Goal: Information Seeking & Learning: Learn about a topic

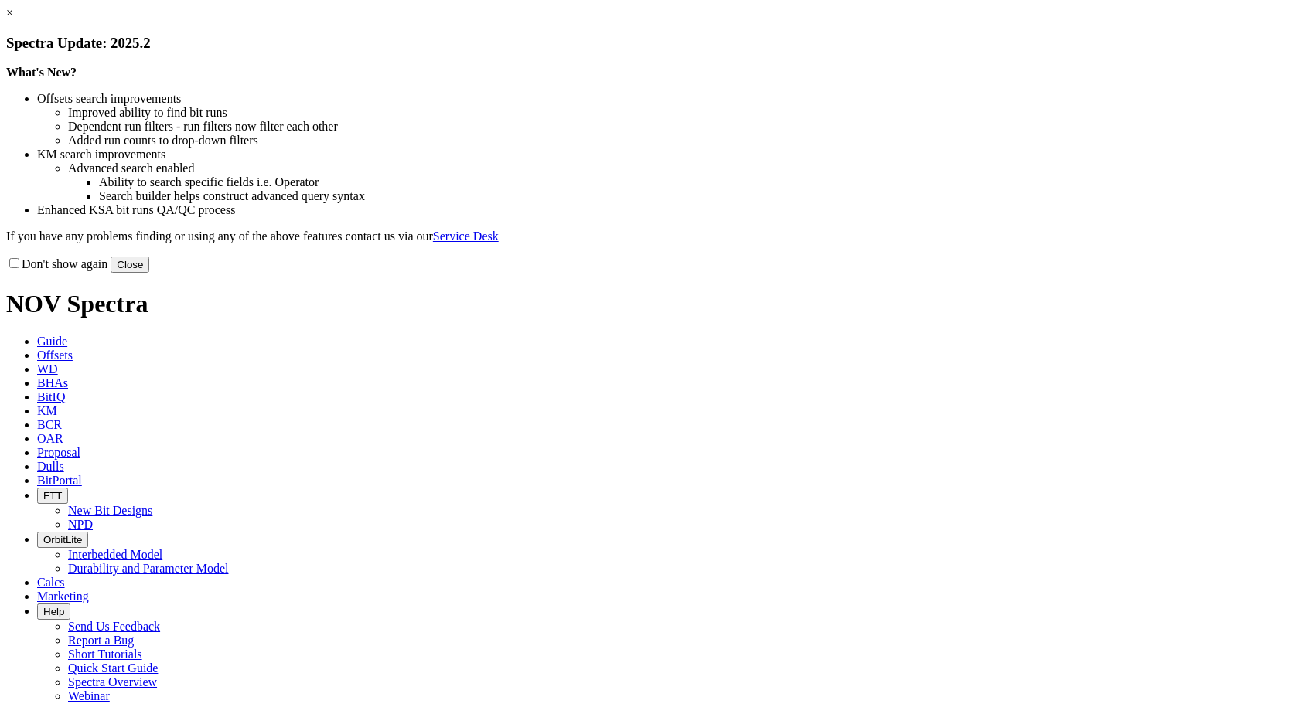
click at [13, 19] on link "×" at bounding box center [9, 12] width 7 height 13
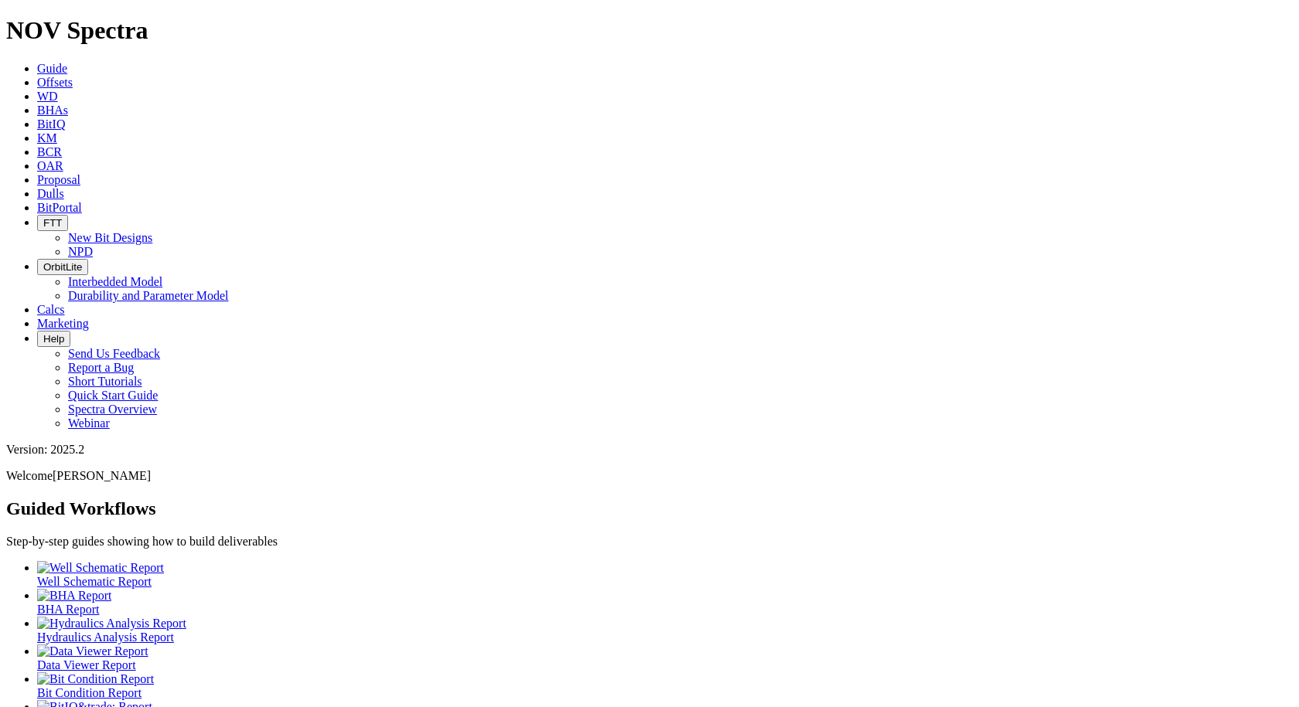
click at [73, 76] on span "Offsets" at bounding box center [55, 82] width 36 height 13
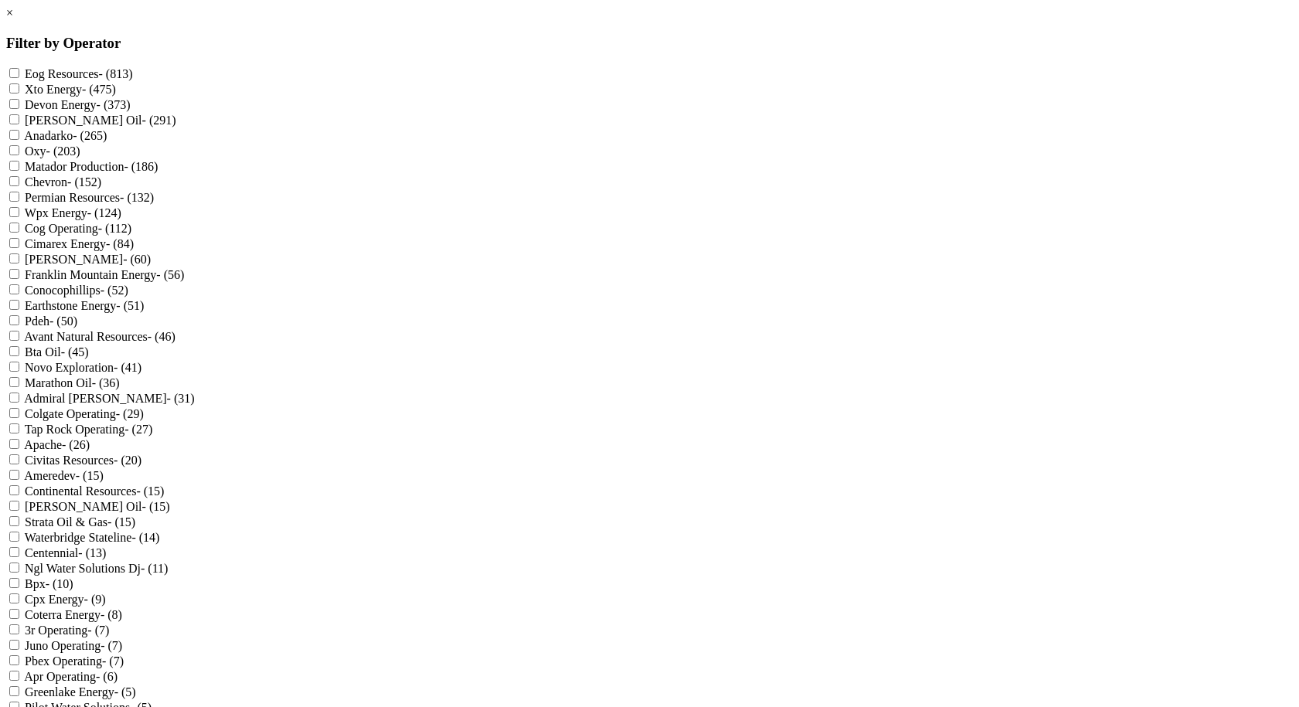
click at [116, 91] on label "Xto Energy - (475)" at bounding box center [70, 89] width 91 height 13
click at [19, 91] on Energy "Xto Energy - (475)" at bounding box center [14, 88] width 10 height 10
checkbox Energy "true"
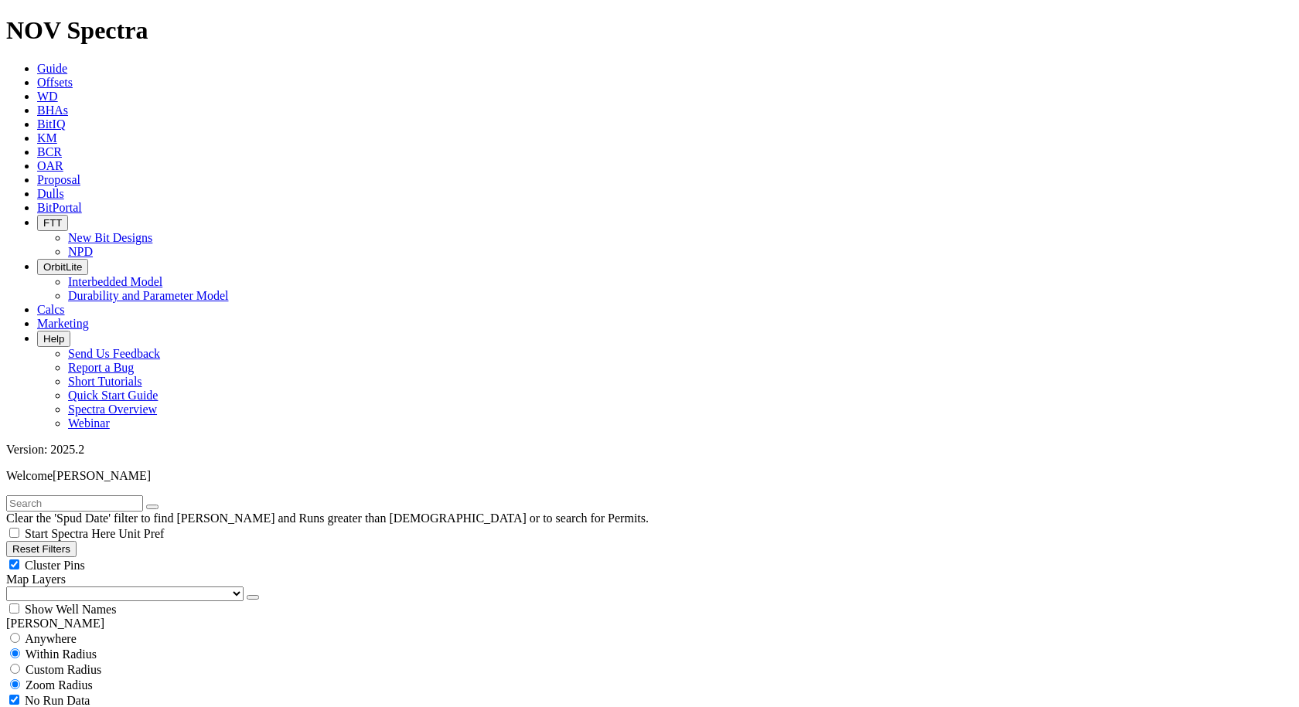
scroll to position [619, 0]
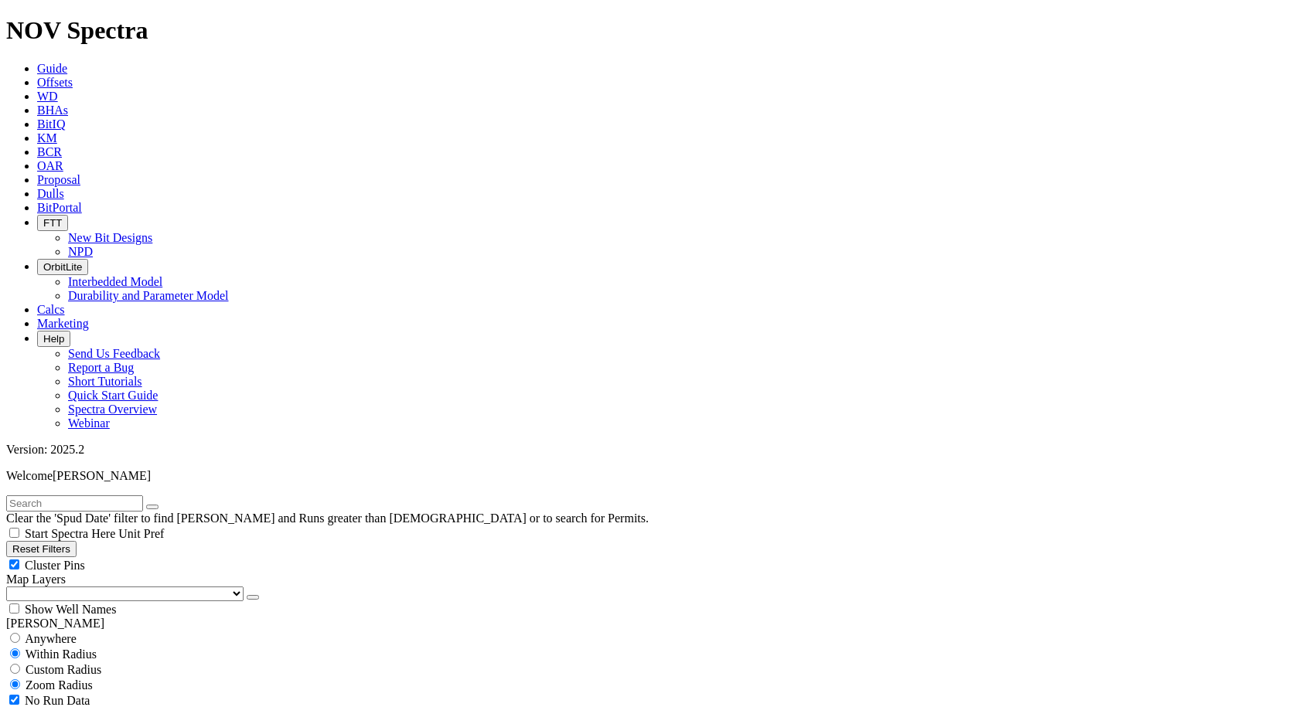
type input "[DATE]"
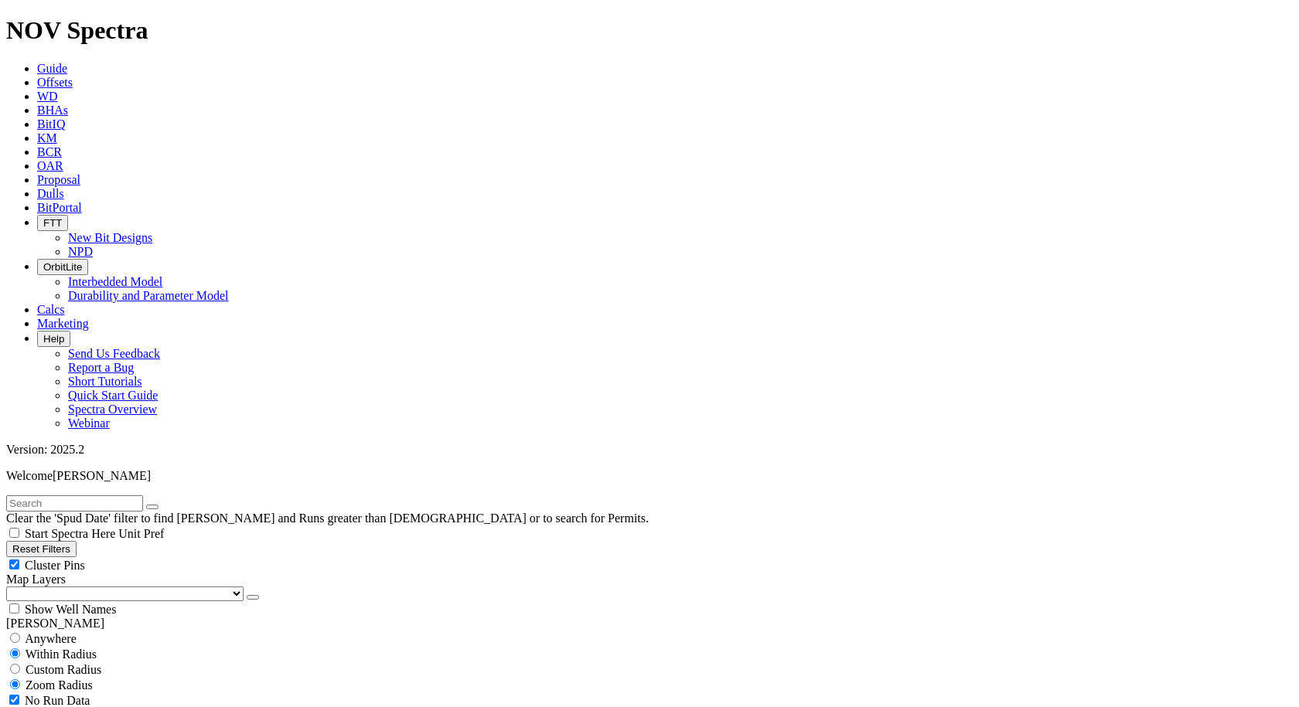
click at [24, 693] on div "No Run Data" at bounding box center [649, 700] width 1286 height 15
checkbox input "false"
